Goal: Information Seeking & Learning: Learn about a topic

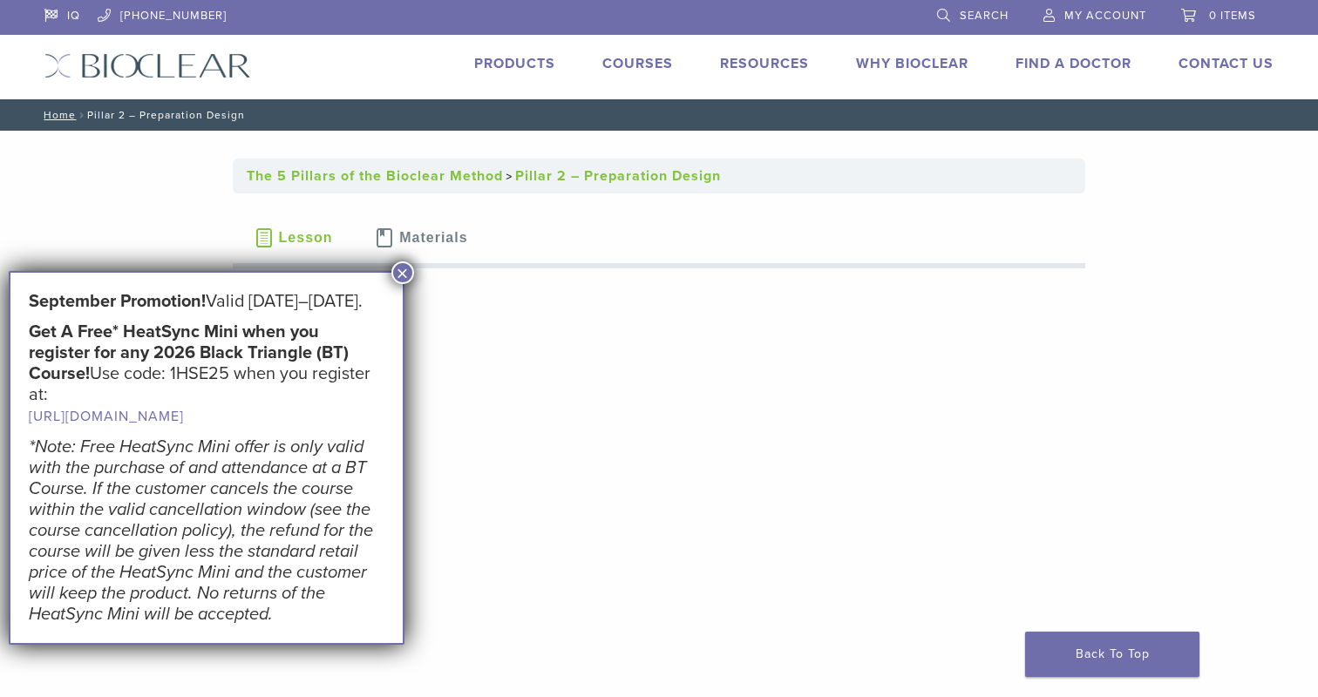
click at [408, 274] on button "×" at bounding box center [402, 272] width 23 height 23
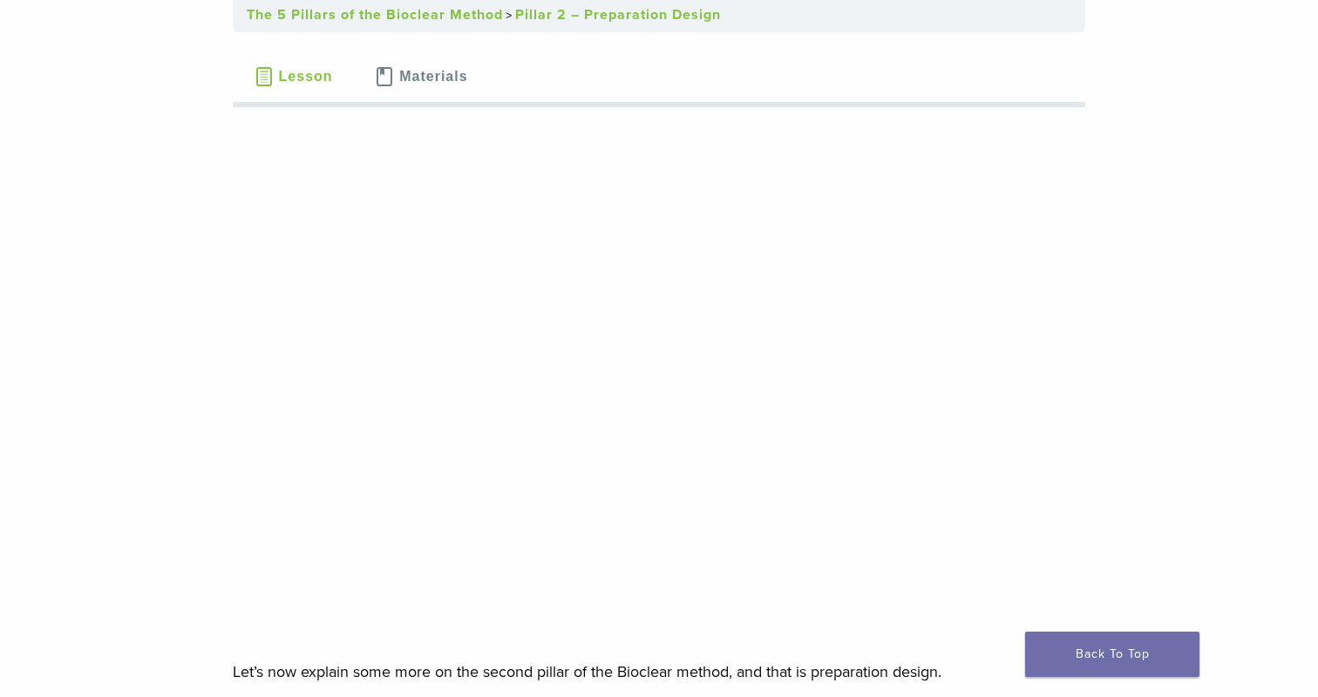
scroll to position [176, 0]
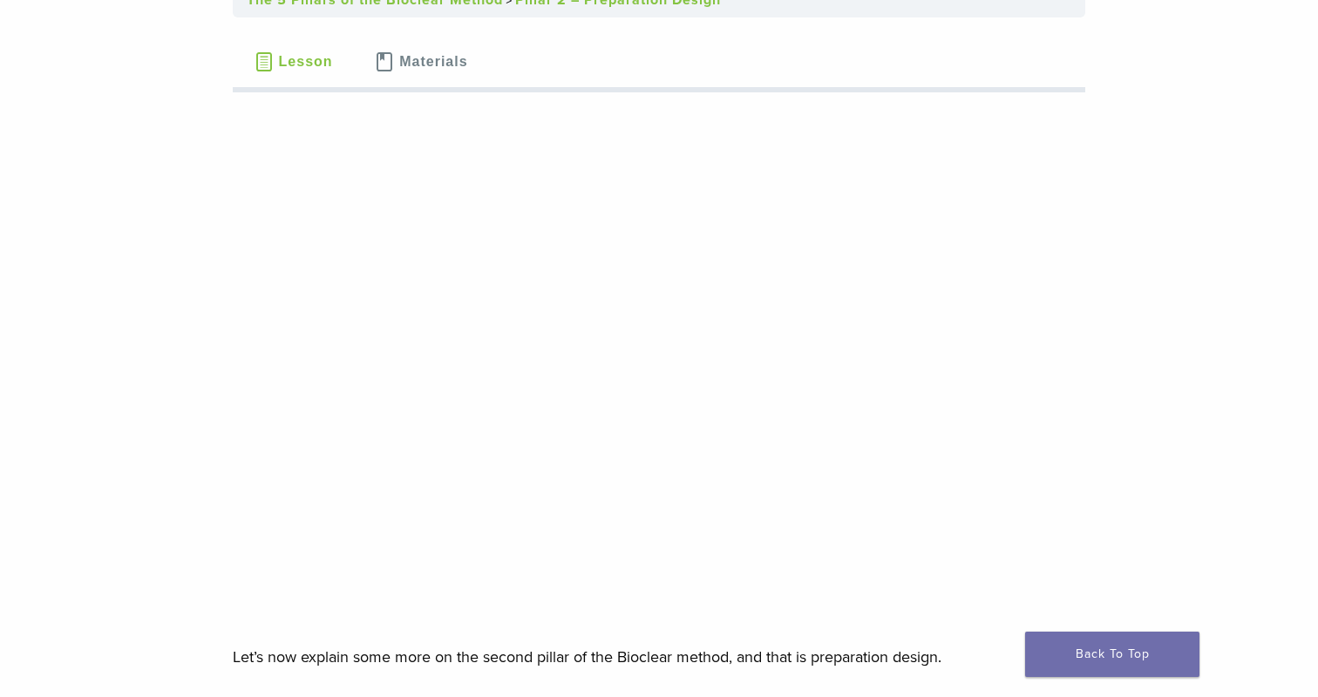
click at [561, 631] on div at bounding box center [659, 622] width 852 height 44
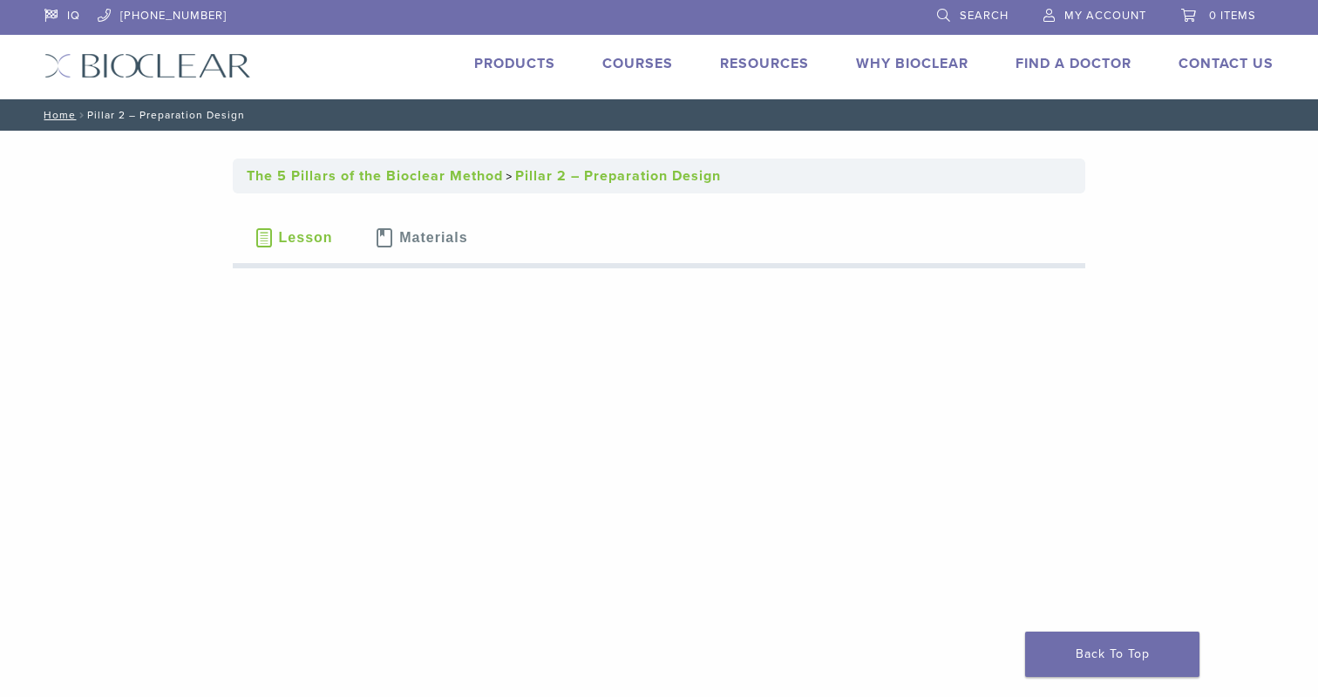
scroll to position [0, 0]
click at [431, 241] on span "Materials" at bounding box center [433, 238] width 68 height 14
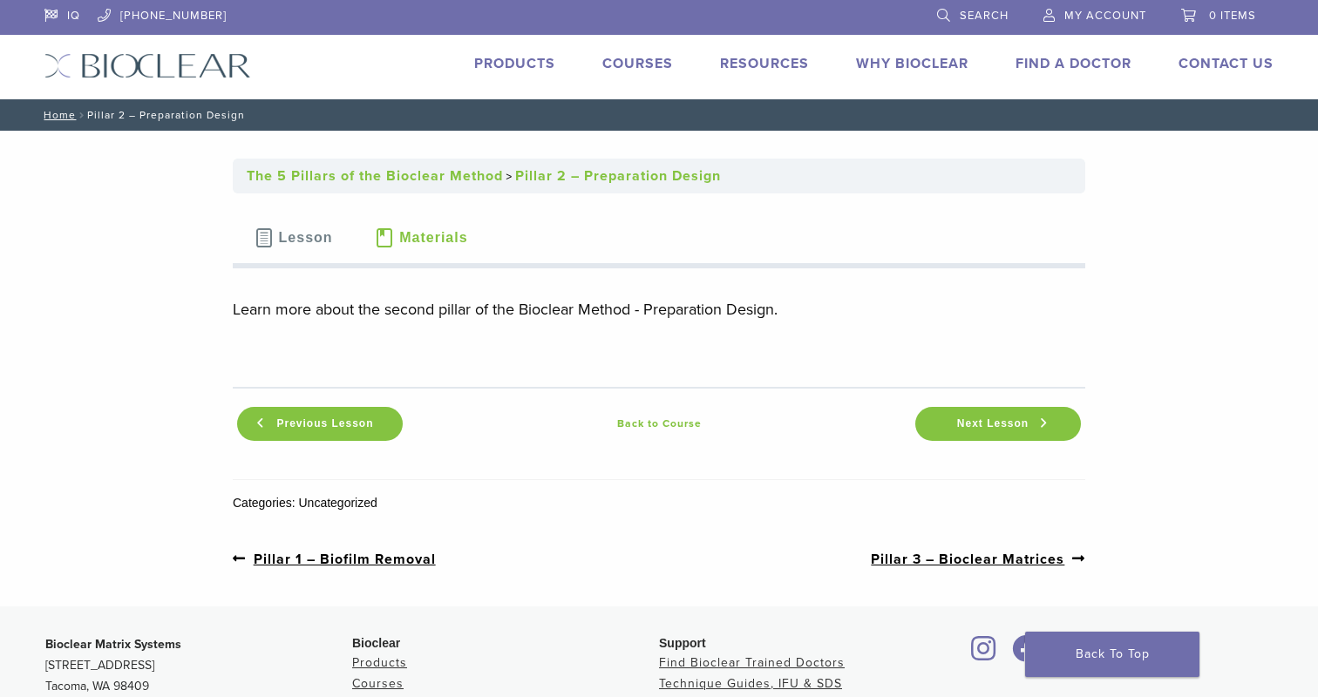
click at [316, 232] on span "Lesson" at bounding box center [306, 238] width 54 height 14
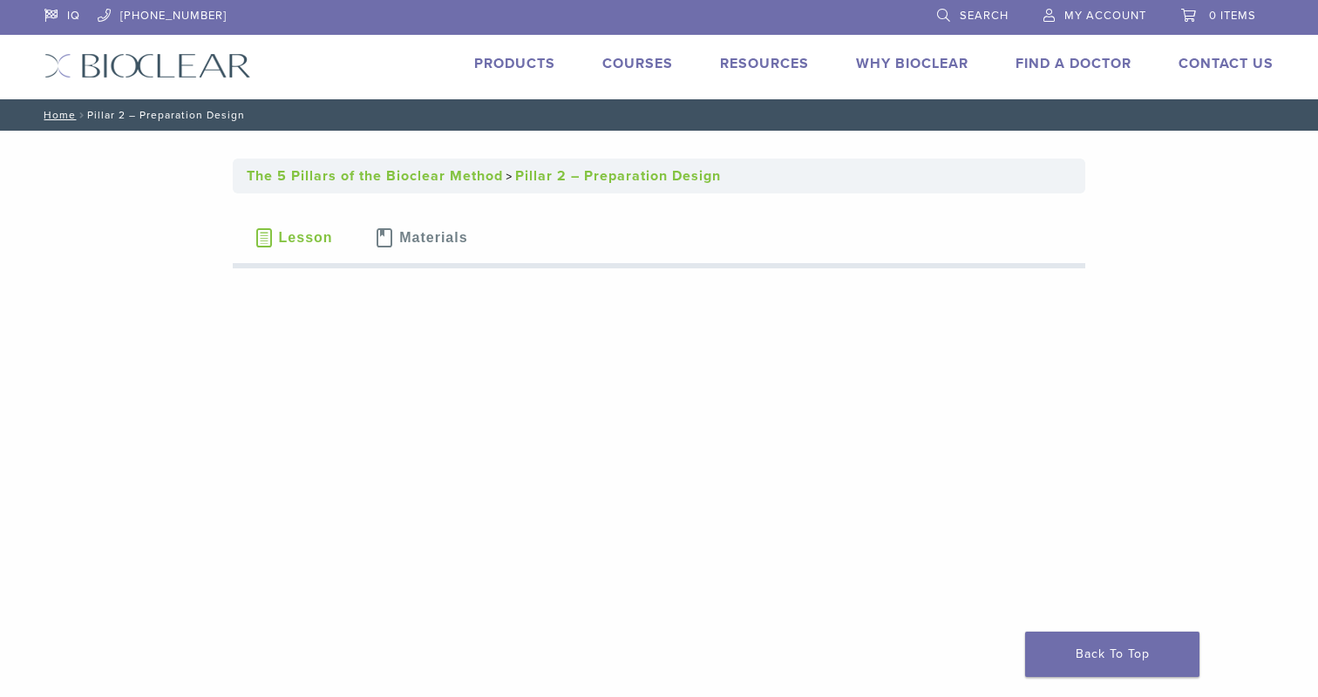
click at [118, 116] on nav "Home / Pillar 2 – Preparation Design" at bounding box center [658, 114] width 1255 height 31
click at [309, 177] on link "The 5 Pillars of the Bioclear Method" at bounding box center [375, 175] width 256 height 17
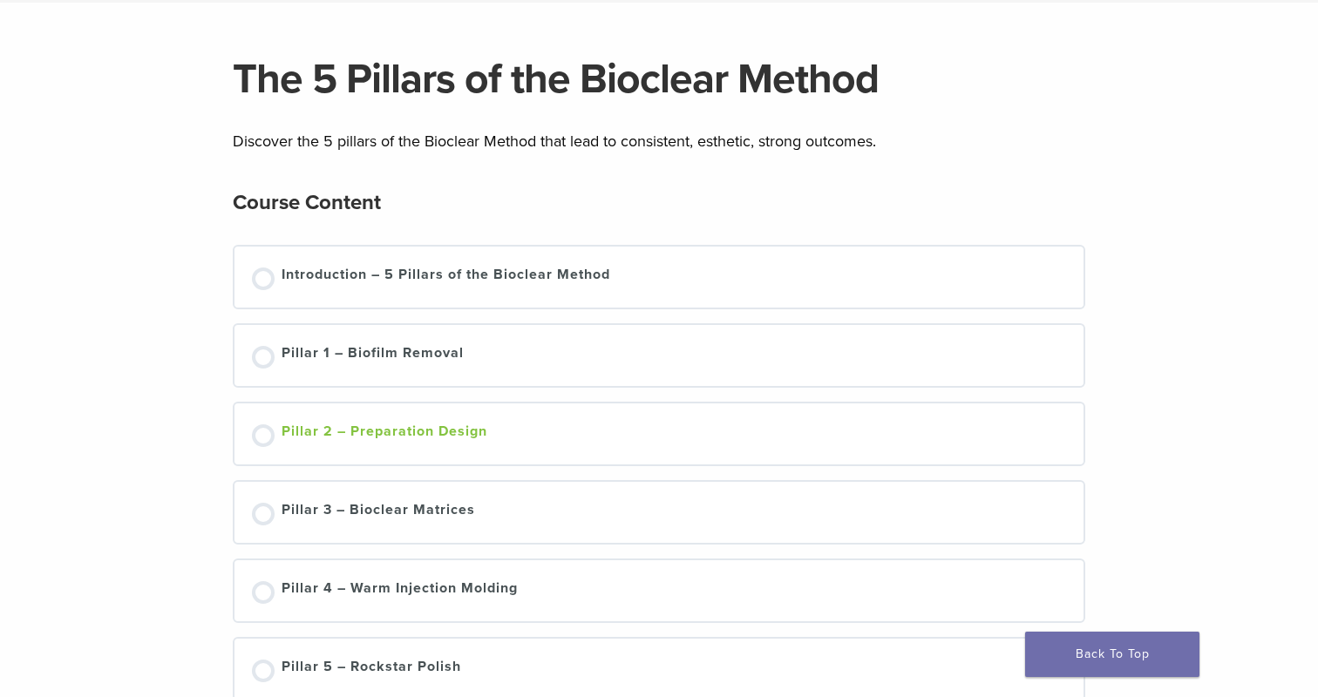
scroll to position [104, 0]
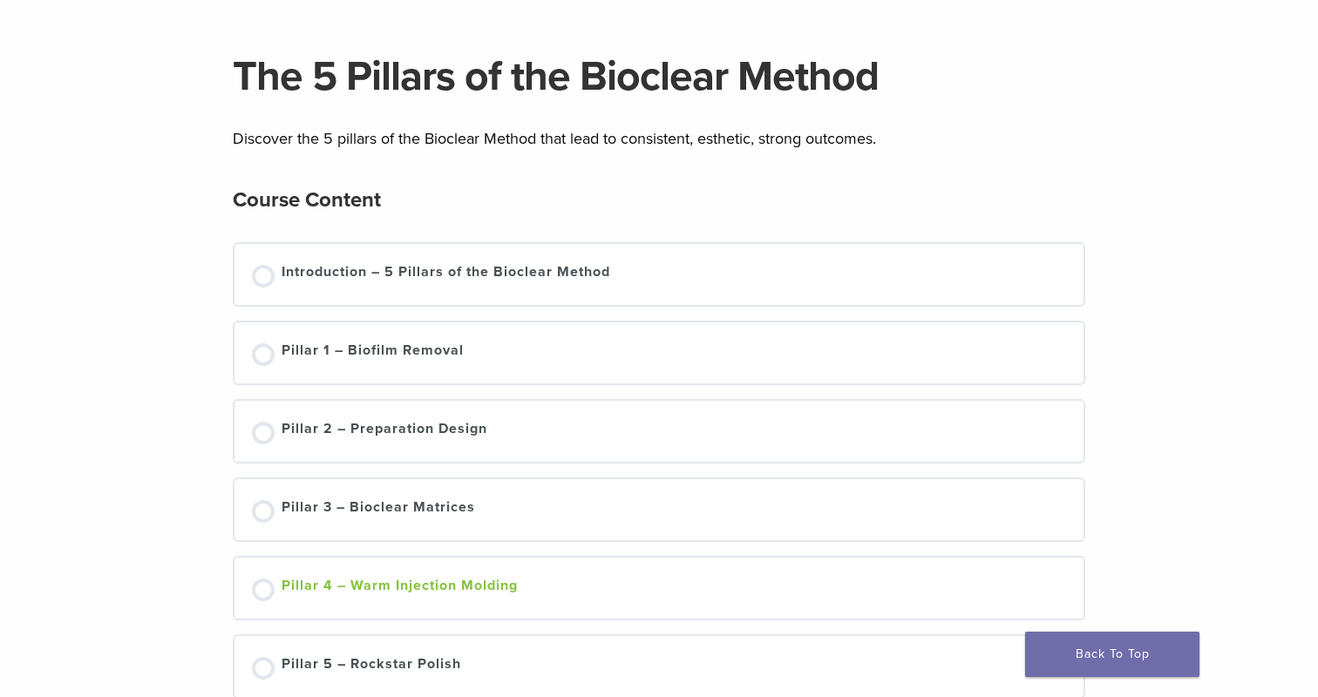
click at [443, 590] on div "Pillar 4 – Warm Injection Molding" at bounding box center [400, 588] width 236 height 26
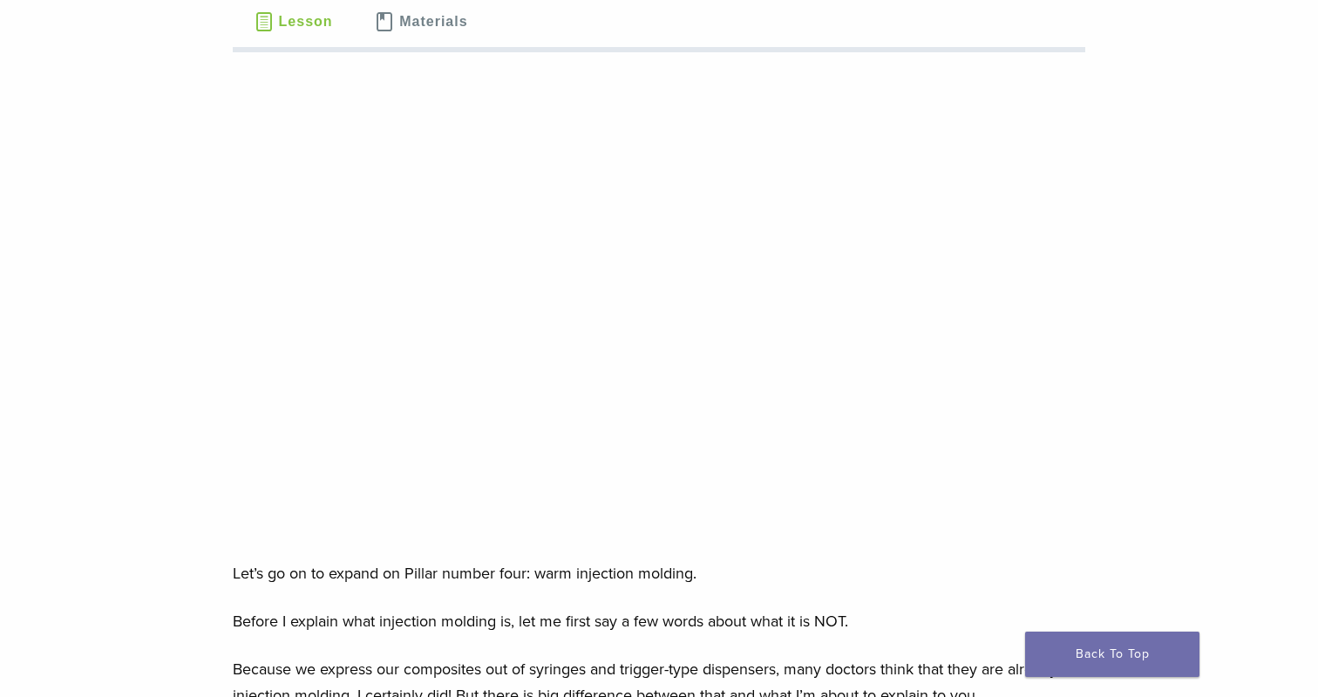
scroll to position [216, 0]
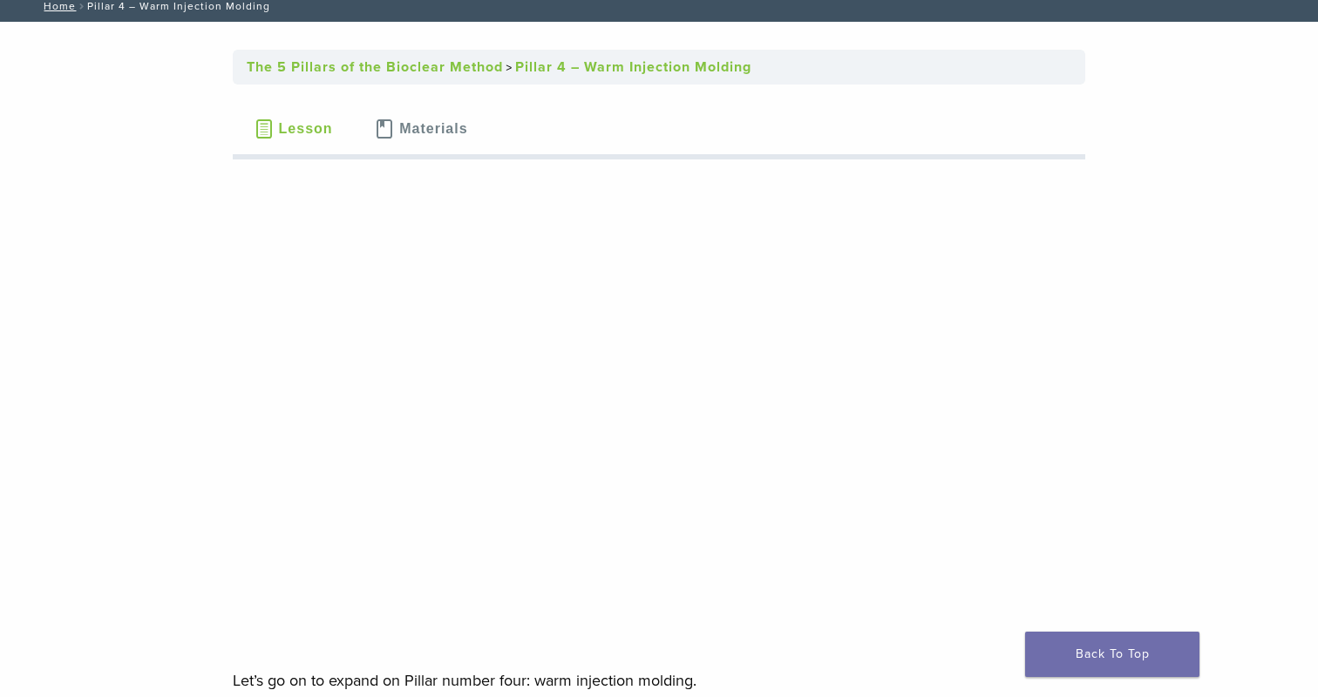
scroll to position [111, 0]
